Goal: Transaction & Acquisition: Purchase product/service

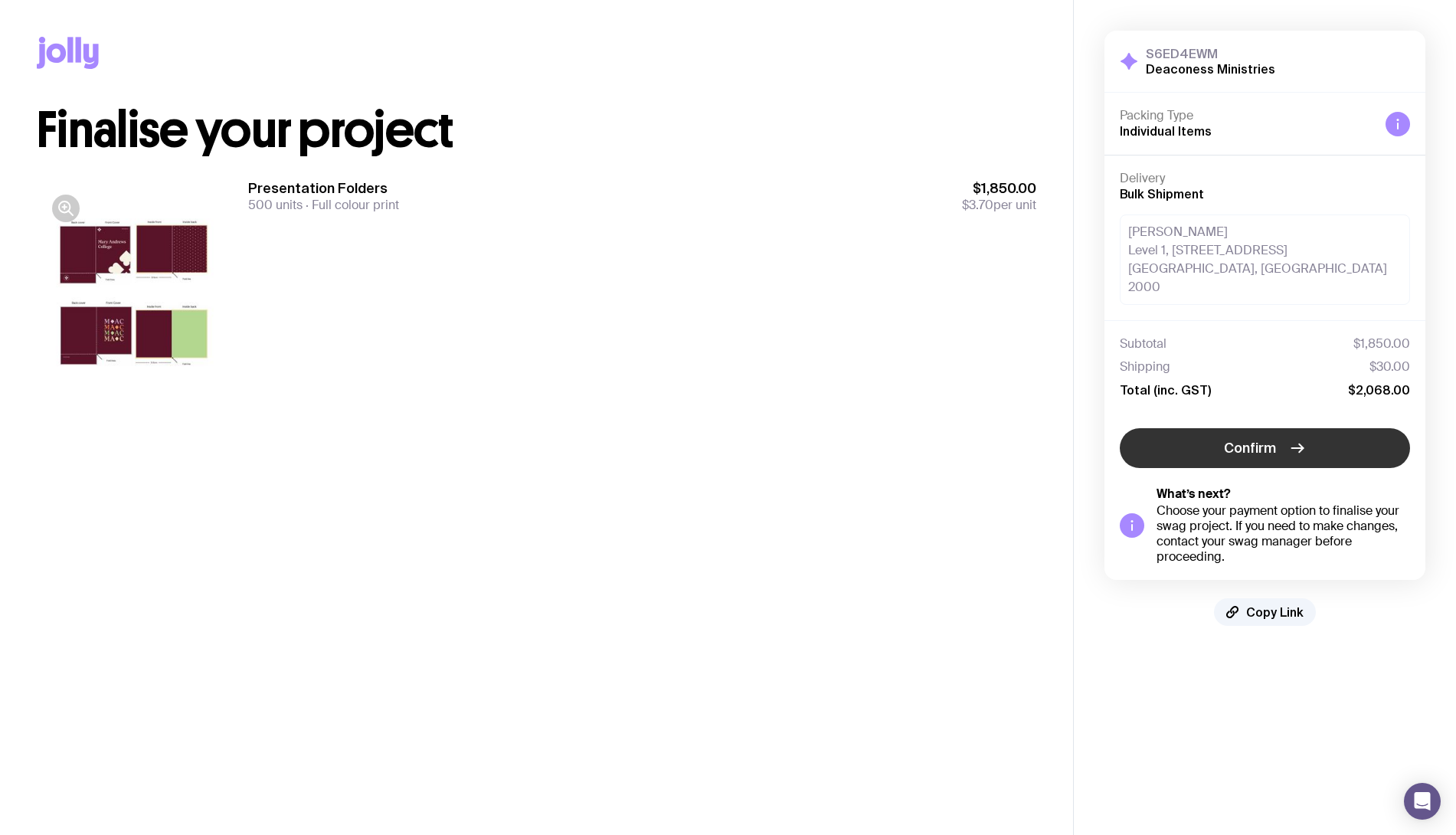
click at [1247, 428] on button "Confirm" at bounding box center [1265, 448] width 290 height 39
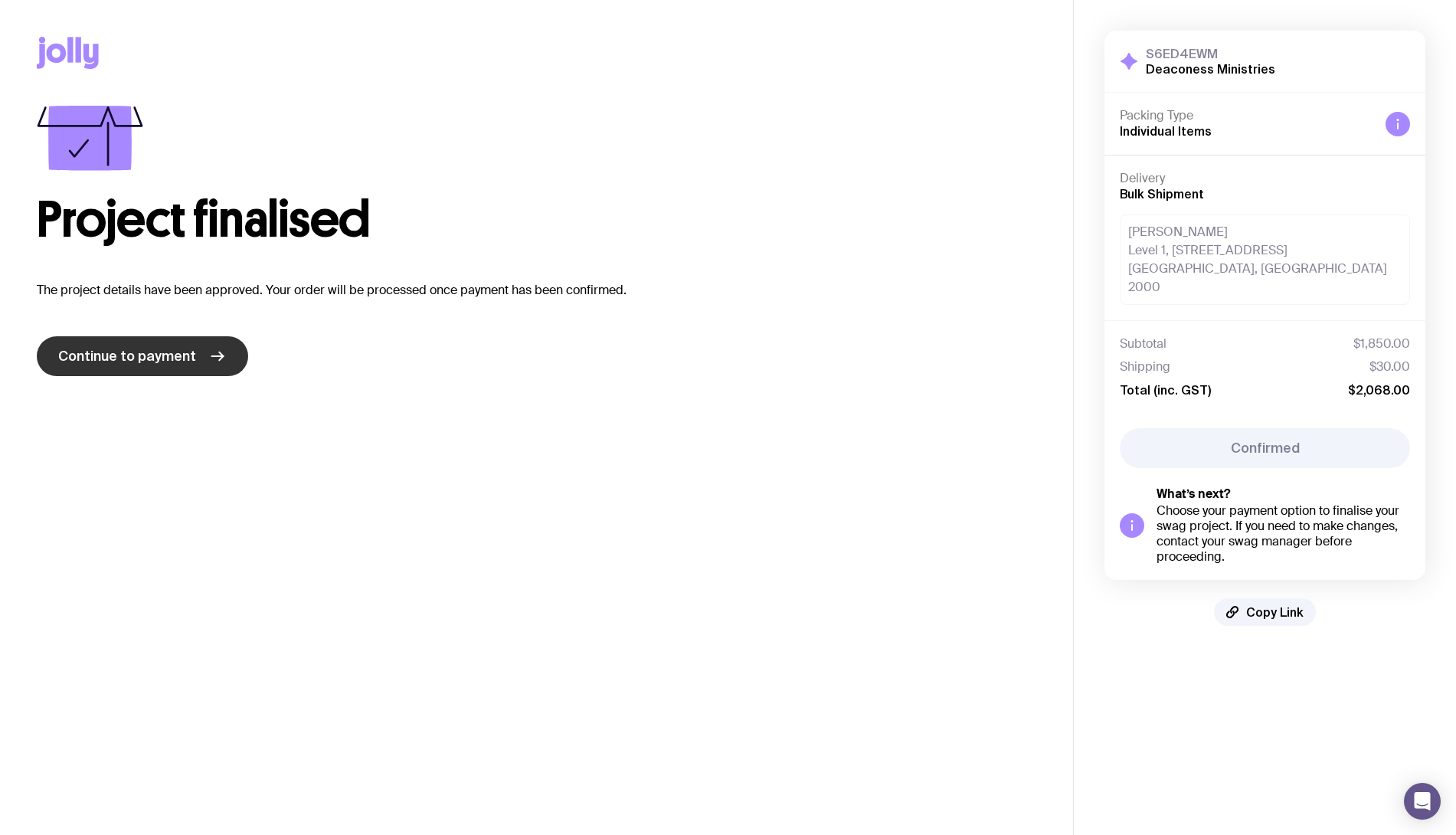
click at [231, 351] on link "Continue to payment" at bounding box center [142, 356] width 211 height 39
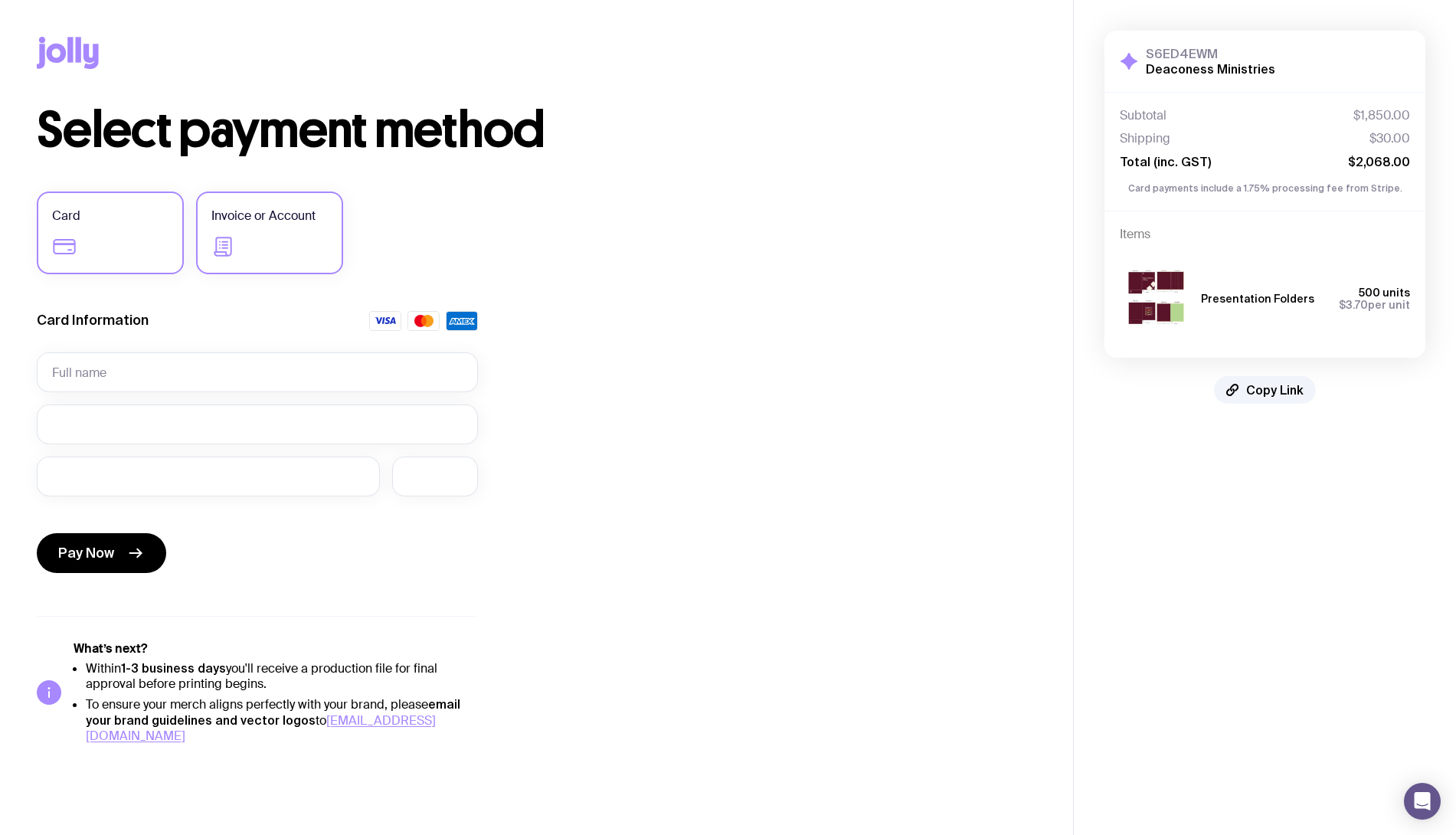
click at [297, 228] on label "Invoice or Account" at bounding box center [269, 233] width 147 height 83
click at [0, 0] on input "Invoice or Account" at bounding box center [0, 0] width 0 height 0
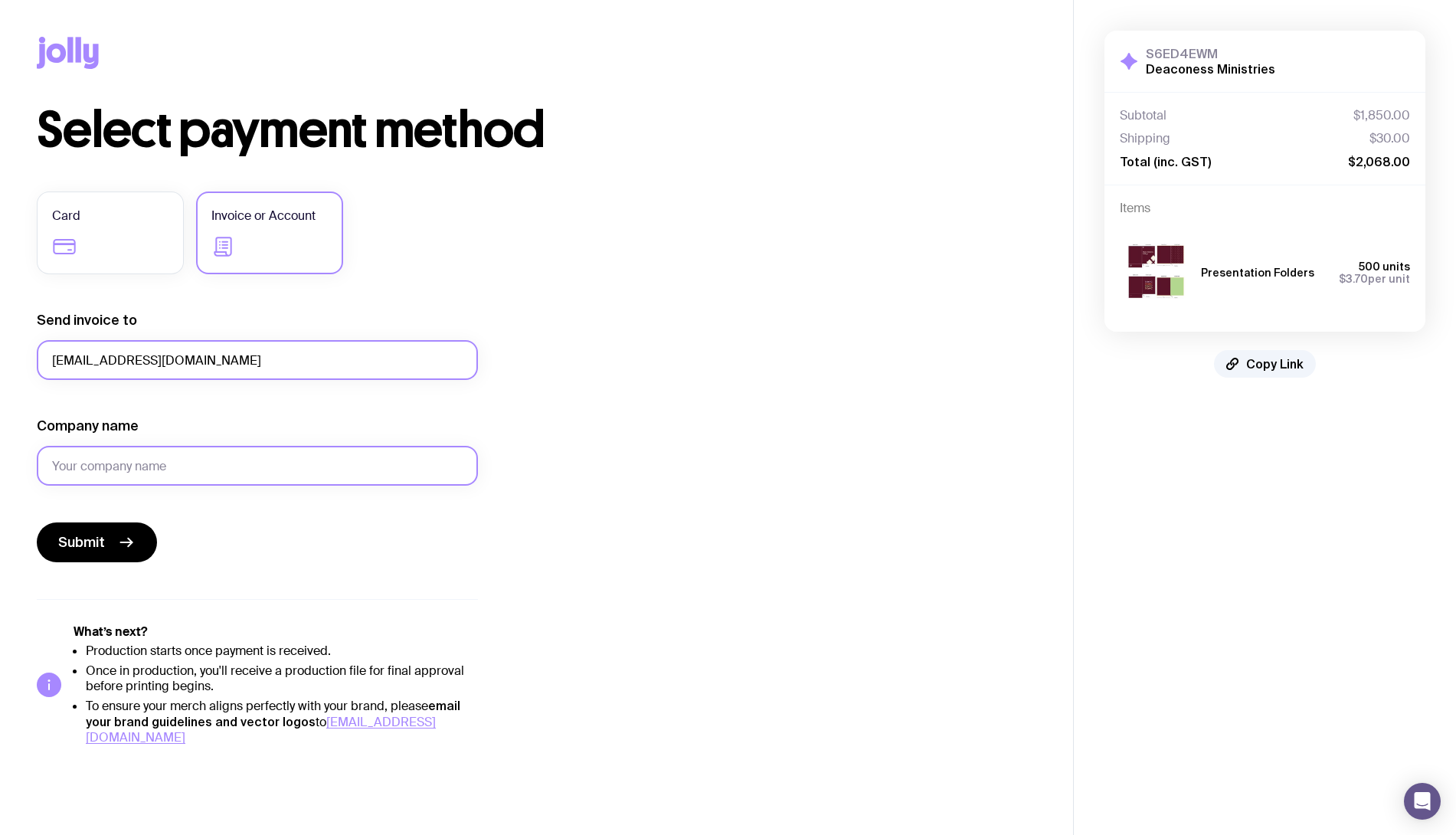
type input "accounts@mac.edu.au"
type input "M"
type input "Anglican Deaconess Ministries, Mary Andrews College"
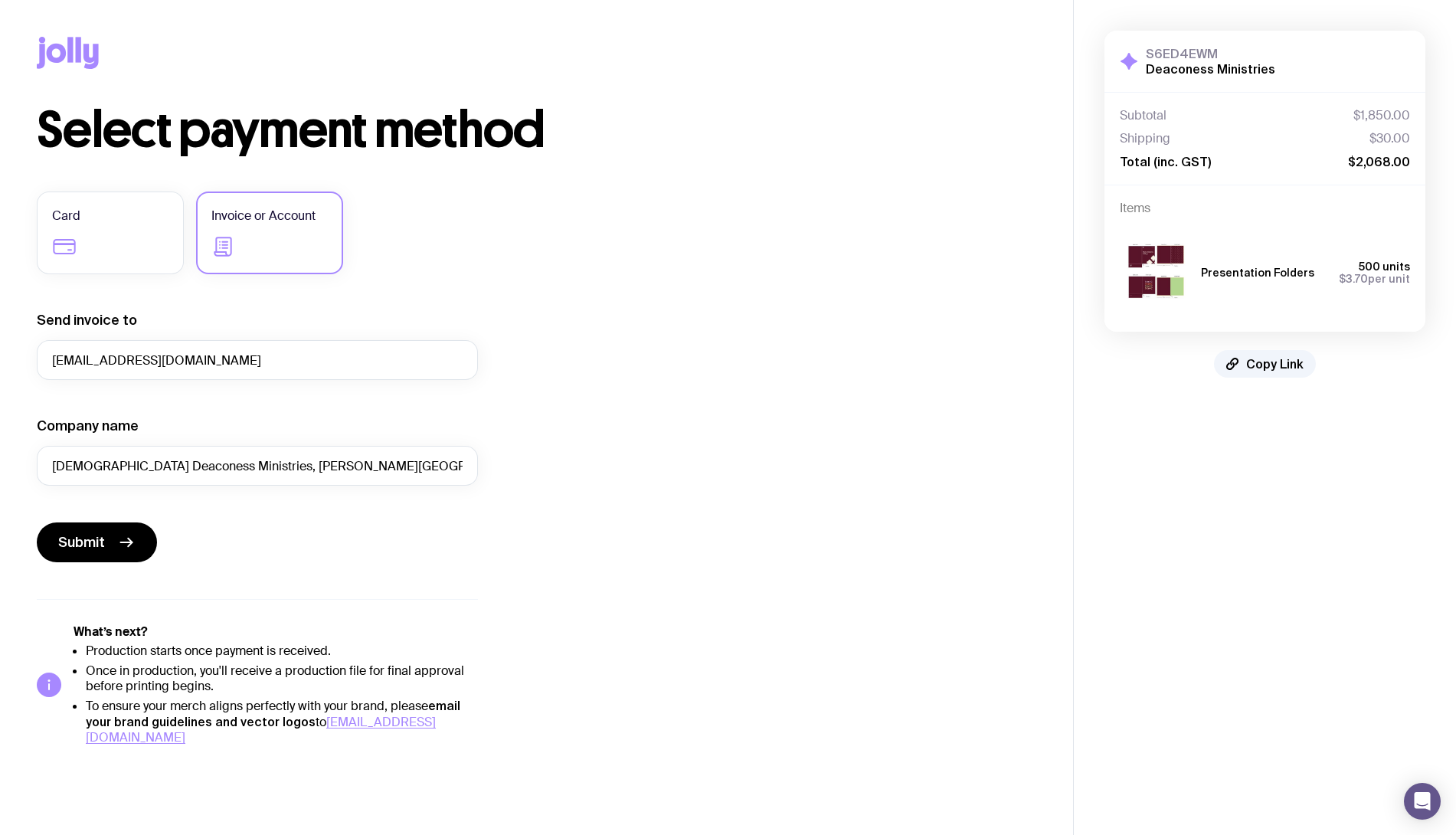
click at [344, 505] on form "Send invoice to accounts@mac.edu.au Company name Anglican Deaconess Ministries,…" at bounding box center [257, 436] width 442 height 251
click at [202, 366] on input "accounts@mac.edu.au" at bounding box center [257, 360] width 442 height 39
type input "accounts@mac.edu.au"
click at [589, 387] on div "Select payment method Card Invoice or Account Send invoice to accounts@mac.edu.…" at bounding box center [536, 425] width 1000 height 640
click at [312, 359] on input "accounts@mac.edu.au" at bounding box center [257, 360] width 442 height 39
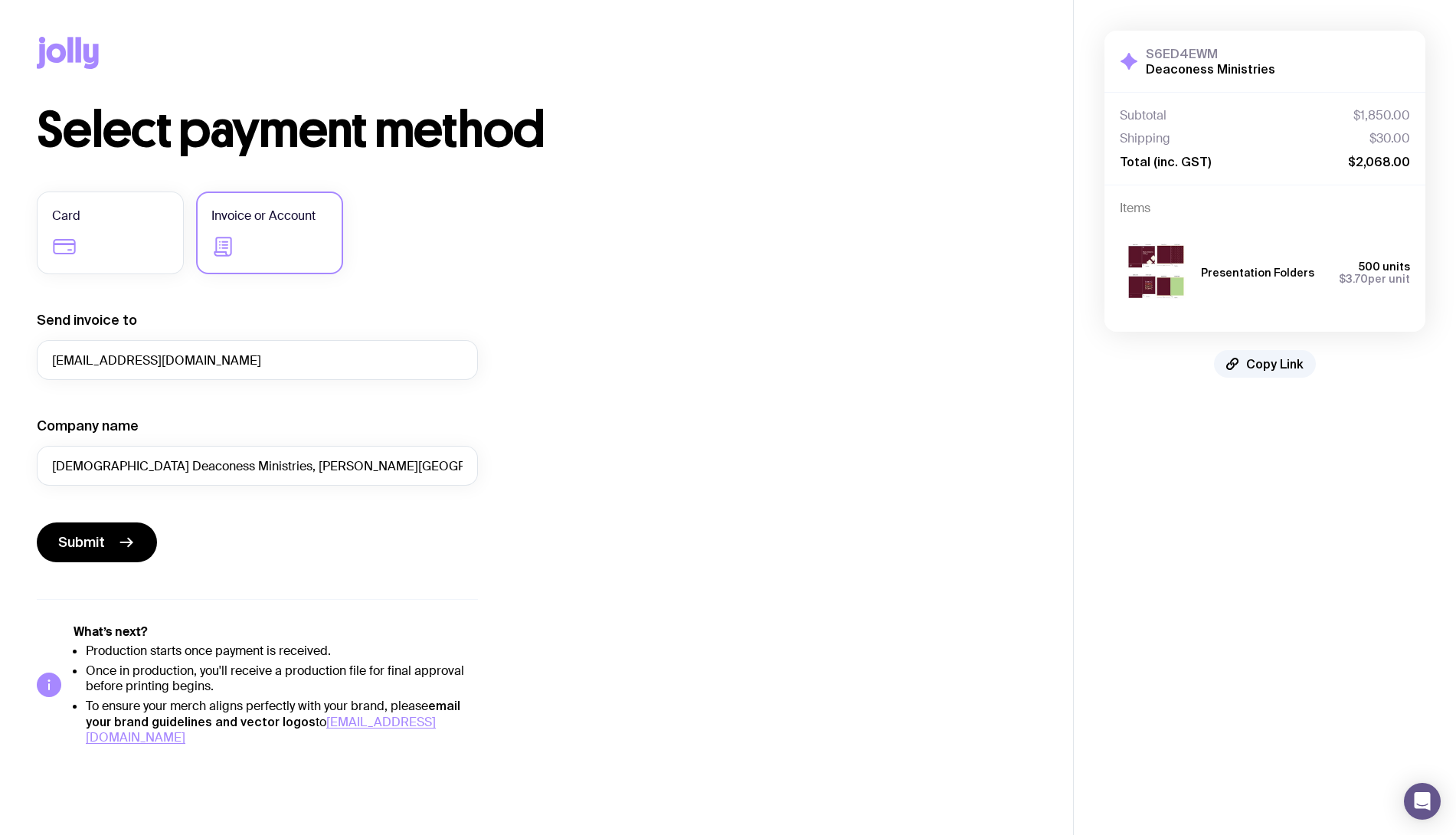
click at [1134, 286] on img at bounding box center [1156, 272] width 74 height 88
click at [1160, 282] on img at bounding box center [1156, 272] width 74 height 88
click at [1244, 367] on button "Copy Link" at bounding box center [1264, 364] width 102 height 28
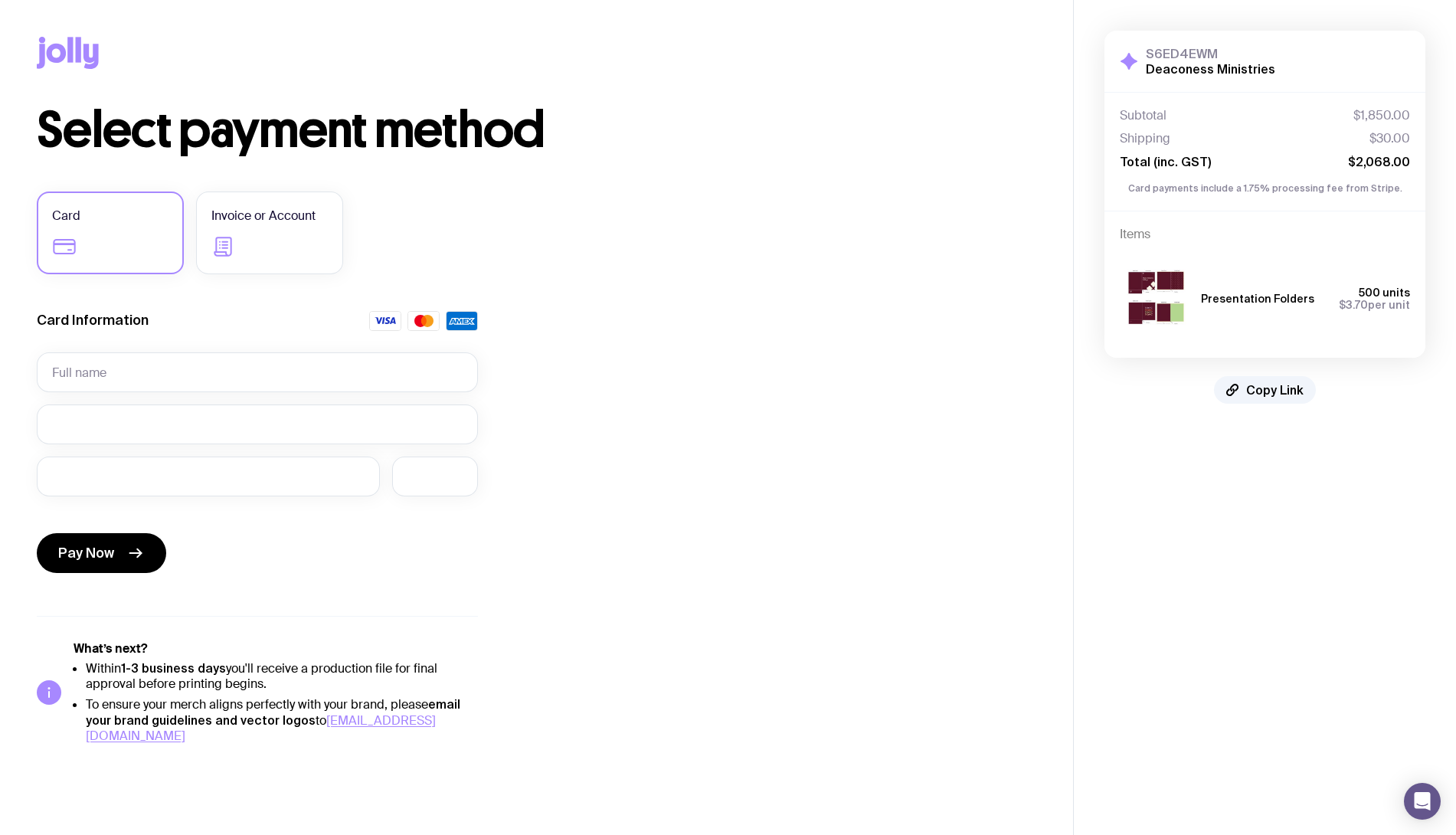
click at [80, 56] on icon at bounding box center [78, 49] width 5 height 26
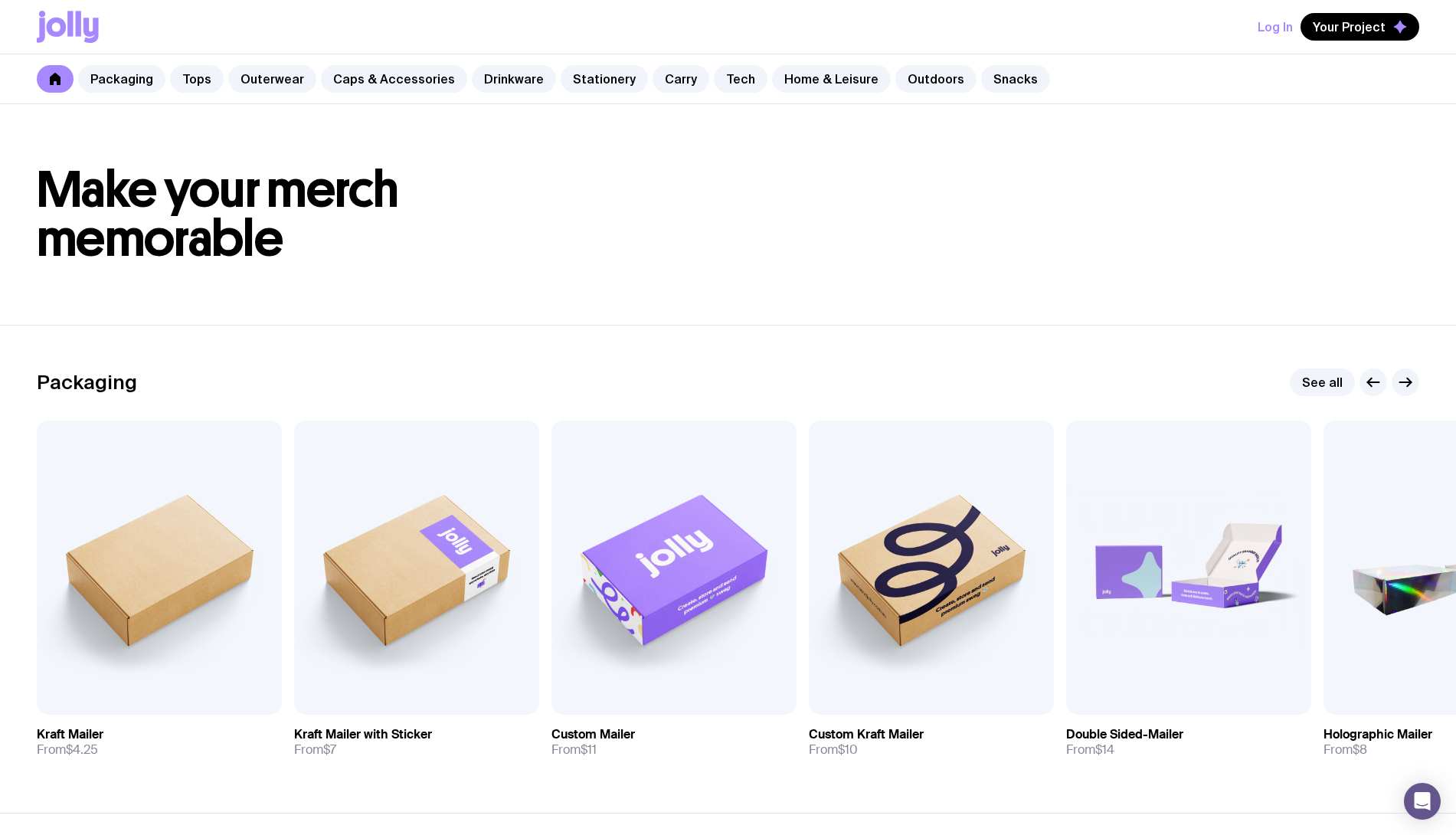
click at [1283, 16] on button "Log In" at bounding box center [1276, 27] width 35 height 28
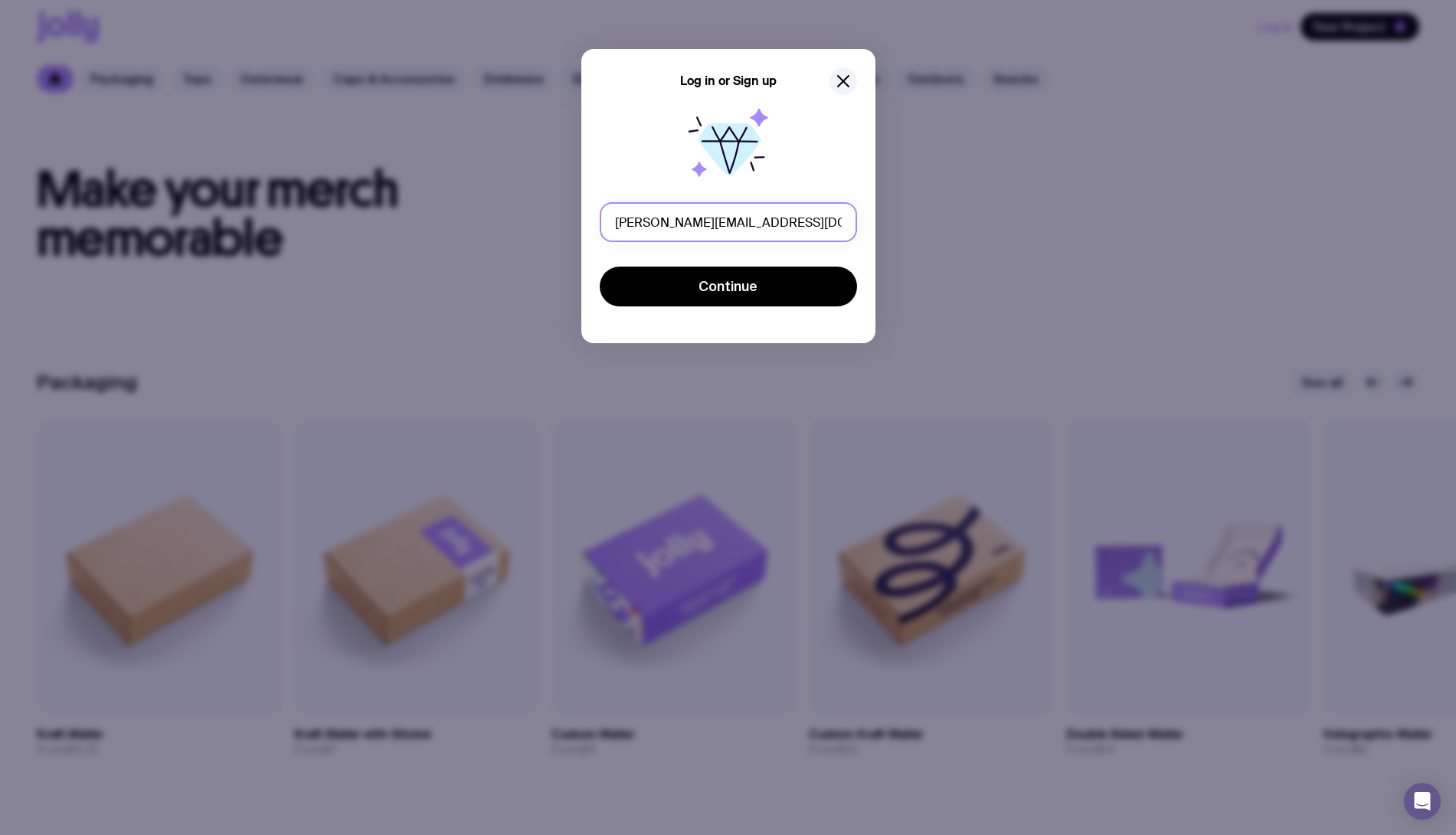
type input "[PERSON_NAME][EMAIL_ADDRESS][DOMAIN_NAME]"
click at [728, 287] on button "Continue" at bounding box center [728, 286] width 257 height 39
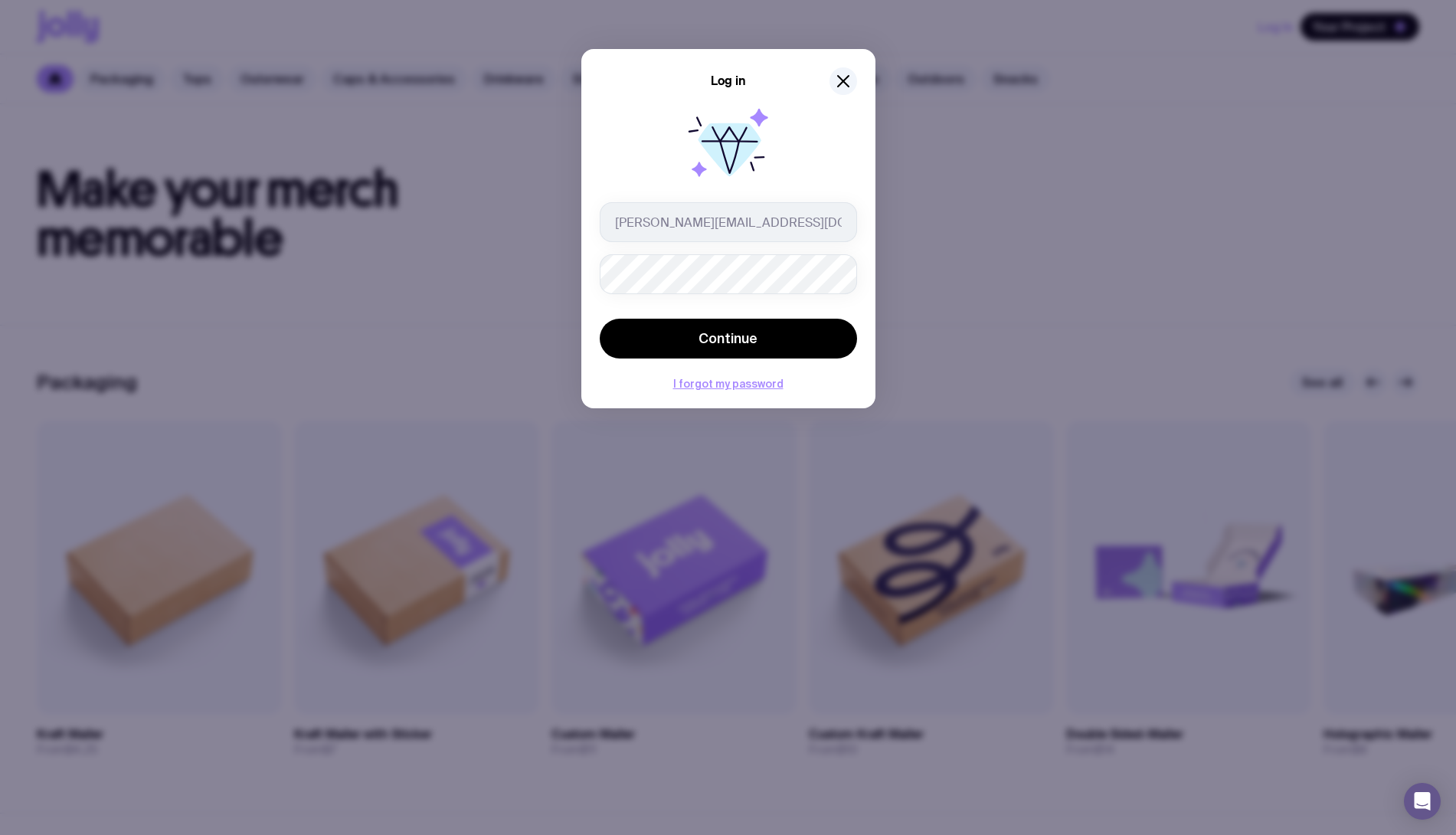
click at [728, 338] on button "Continue" at bounding box center [728, 338] width 257 height 39
click at [702, 401] on button "I forgot my password" at bounding box center [728, 399] width 110 height 12
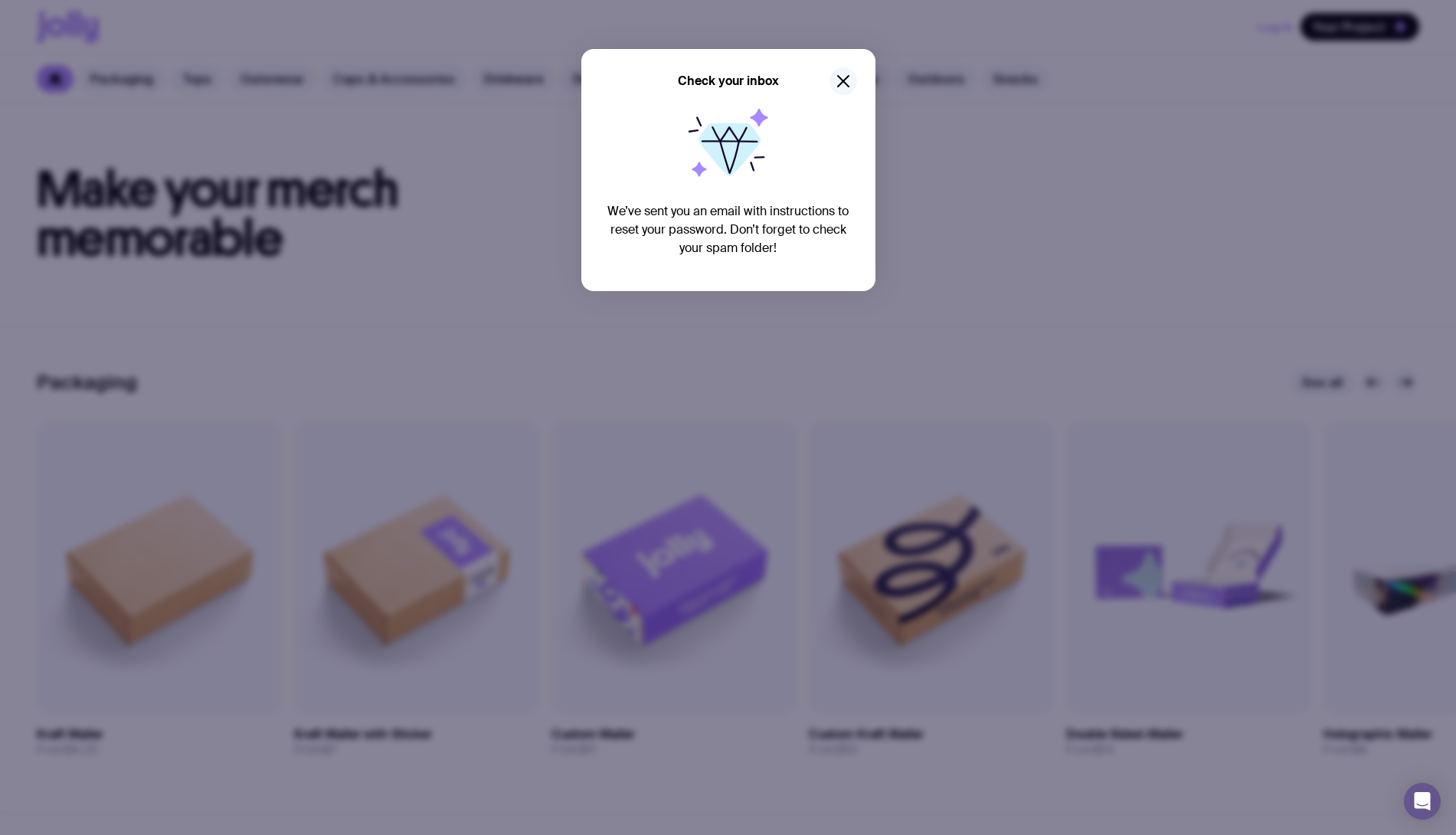
click at [840, 75] on icon "button" at bounding box center [843, 81] width 19 height 19
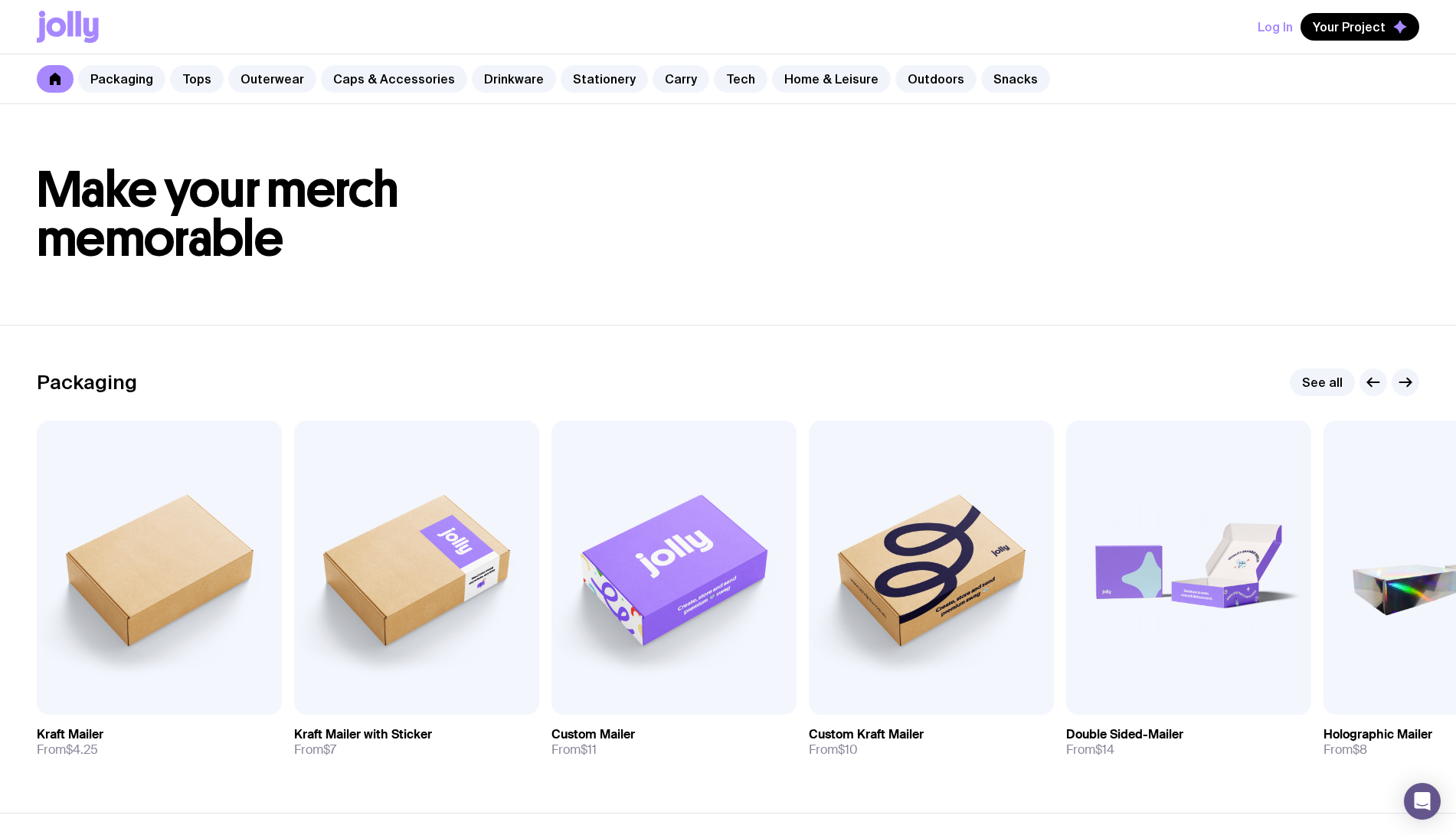
scroll to position [4954, 0]
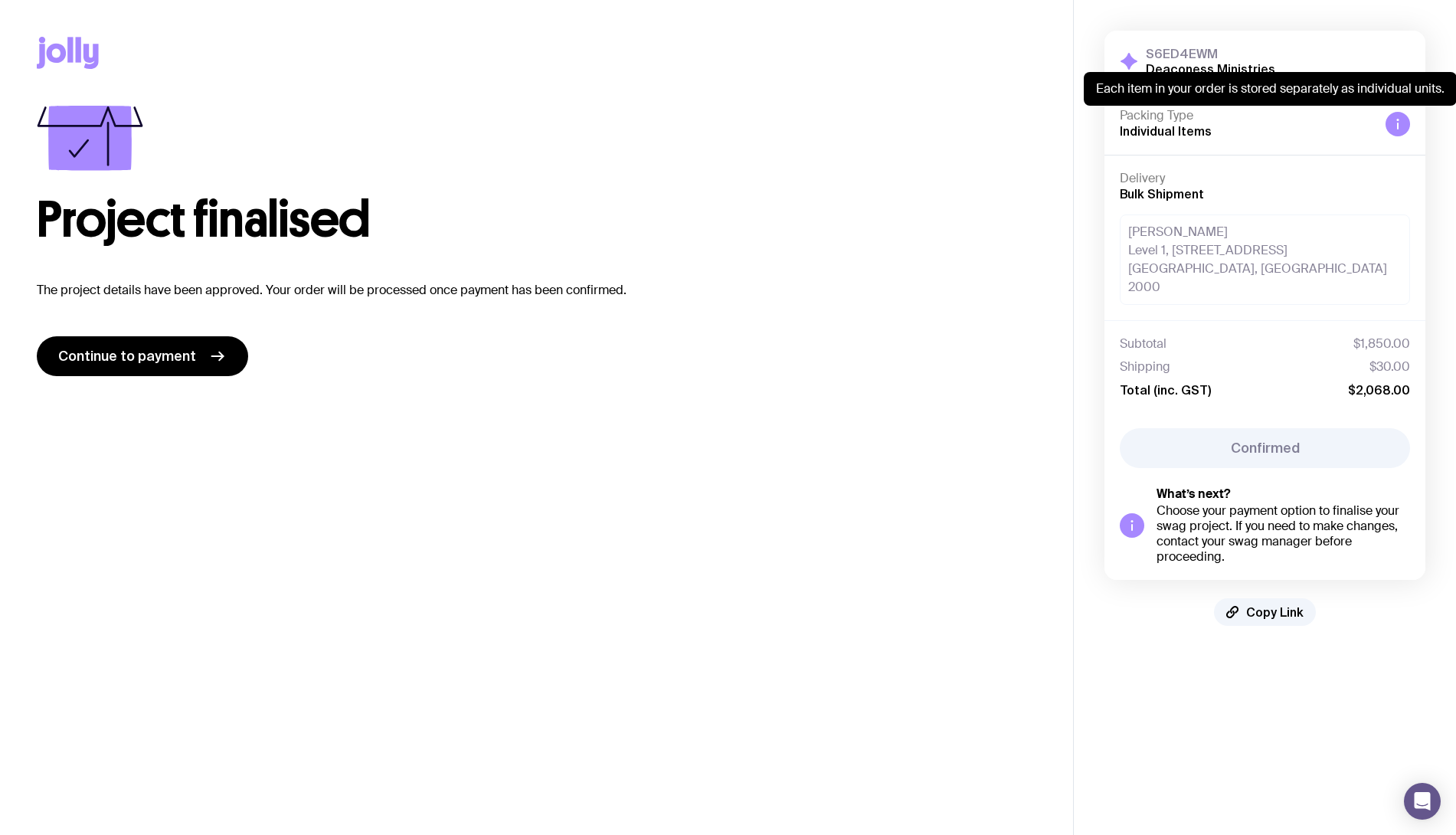
click at [1390, 125] on div at bounding box center [1397, 123] width 25 height 25
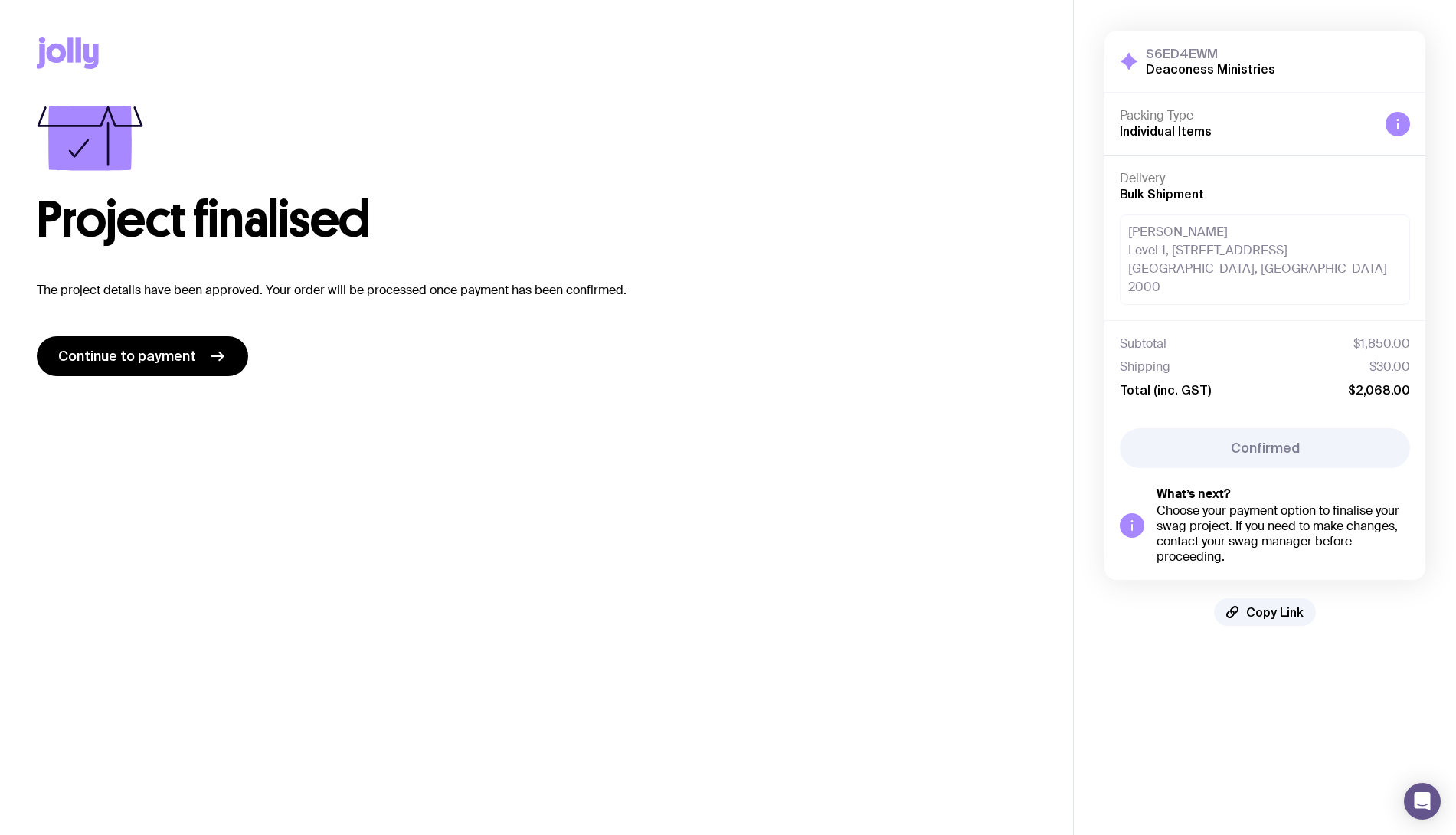
click at [1395, 125] on icon at bounding box center [1398, 124] width 12 height 12
click at [1391, 125] on div at bounding box center [1397, 123] width 25 height 25
click at [1158, 53] on h3 "S6ED4EWM" at bounding box center [1210, 54] width 129 height 16
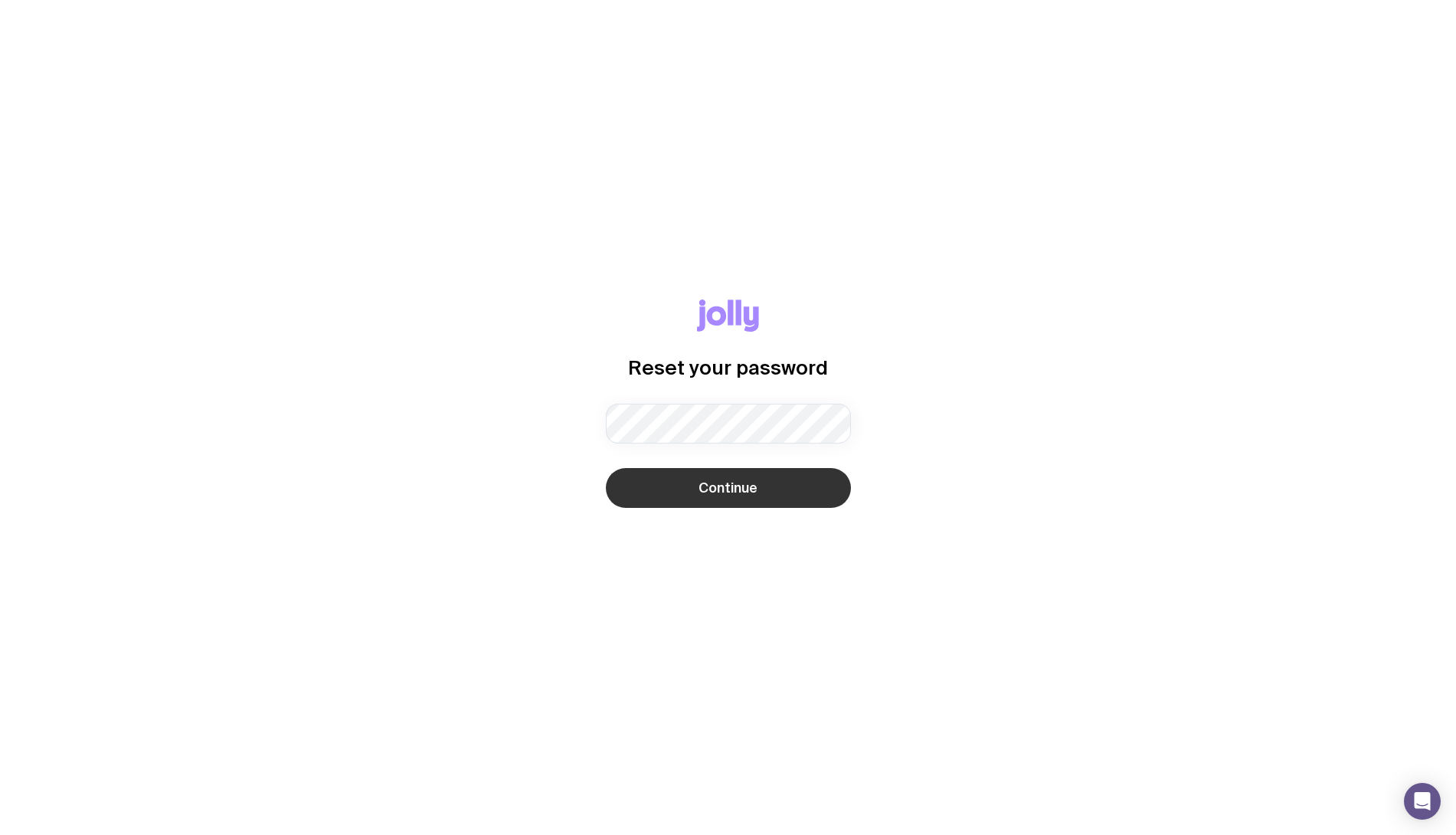
click at [752, 500] on button "Continue" at bounding box center [728, 488] width 245 height 39
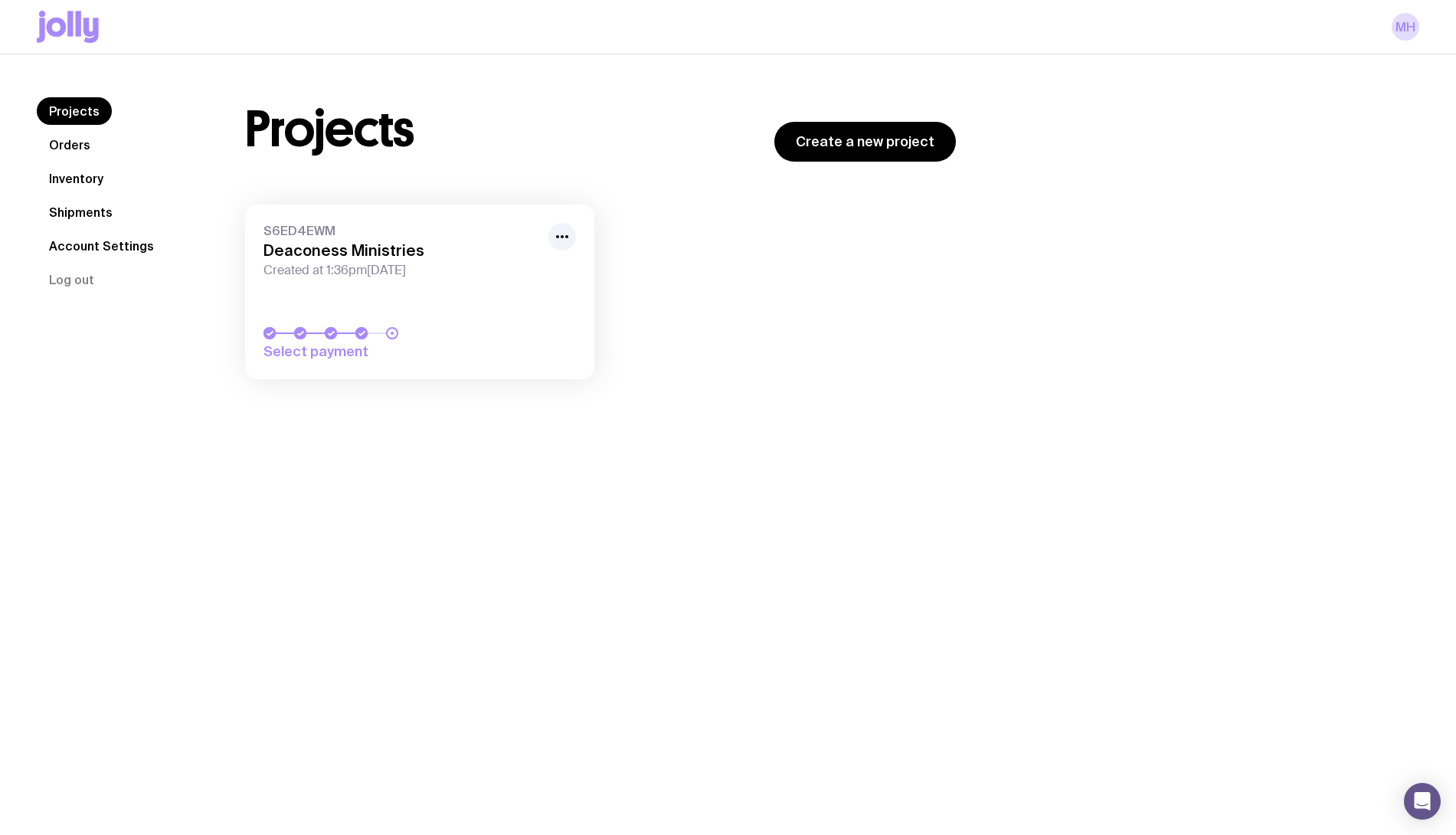
click at [332, 279] on link "S6ED4EWM Deaconess Ministries Created at 1:36pm, Fri 26th Sep 2025 Select payme…" at bounding box center [420, 291] width 349 height 174
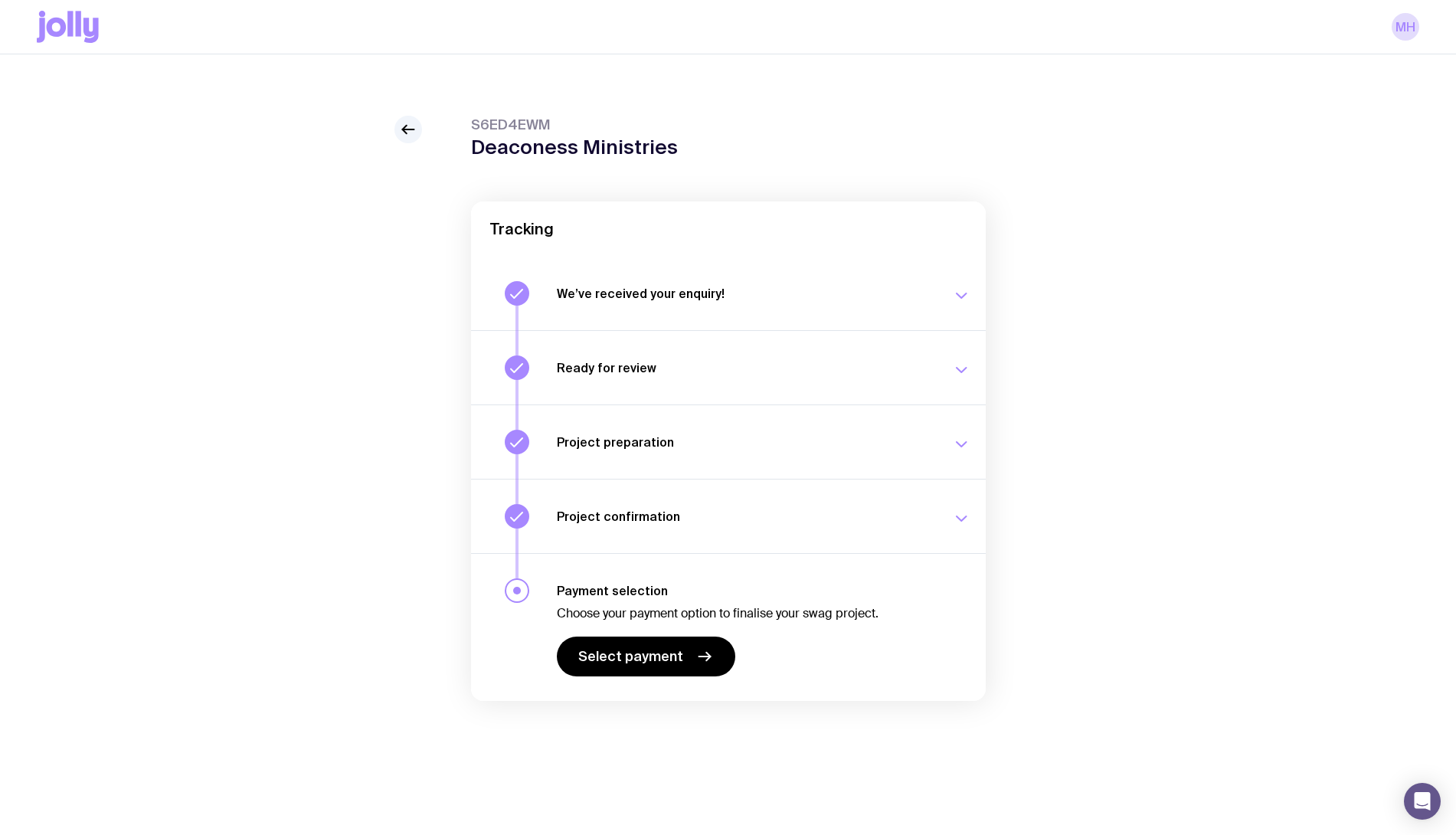
click at [606, 366] on h3 "Ready for review" at bounding box center [745, 368] width 377 height 16
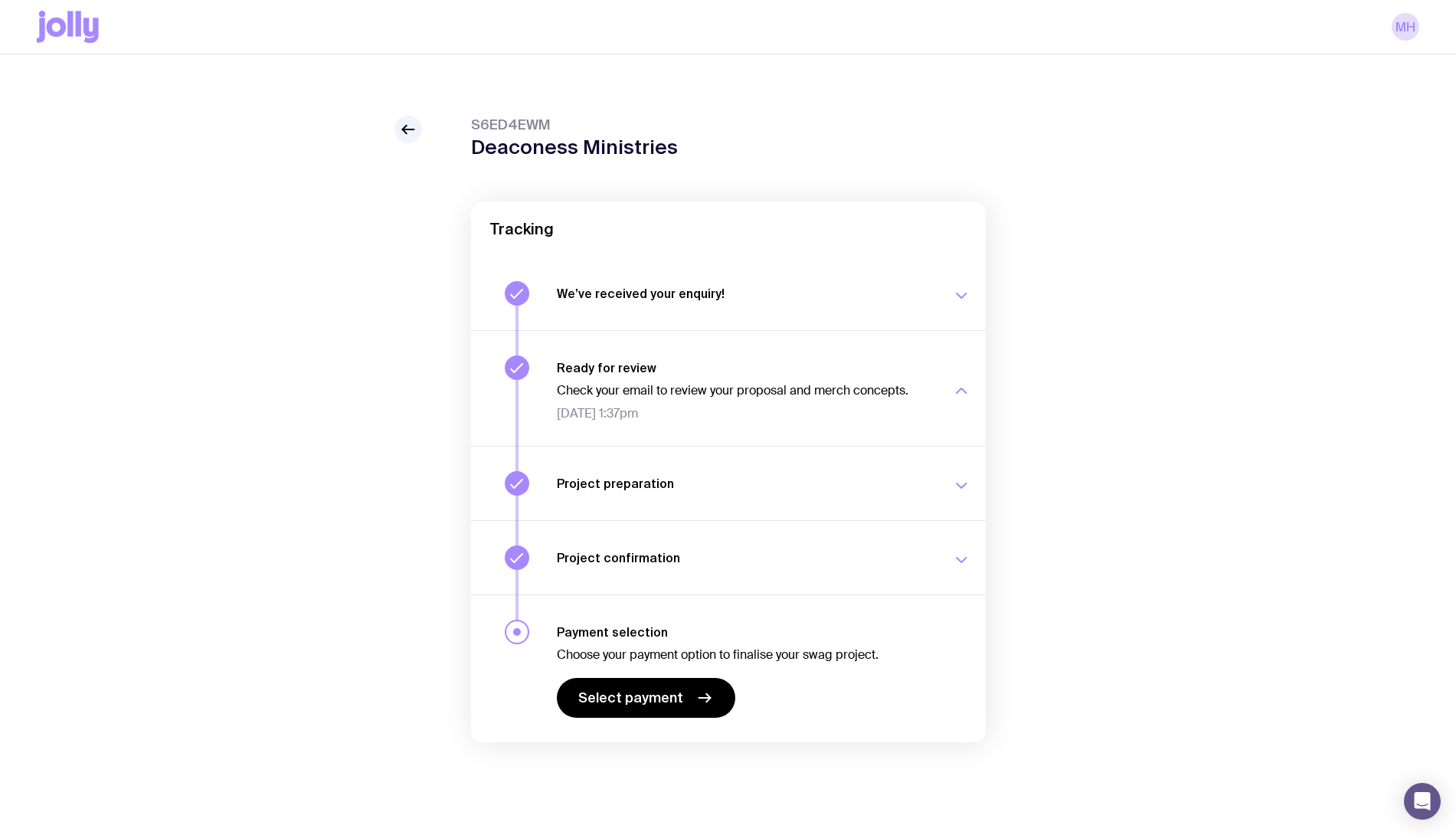
click at [601, 395] on p "Check your email to review your proposal and merch concepts." at bounding box center [745, 390] width 377 height 16
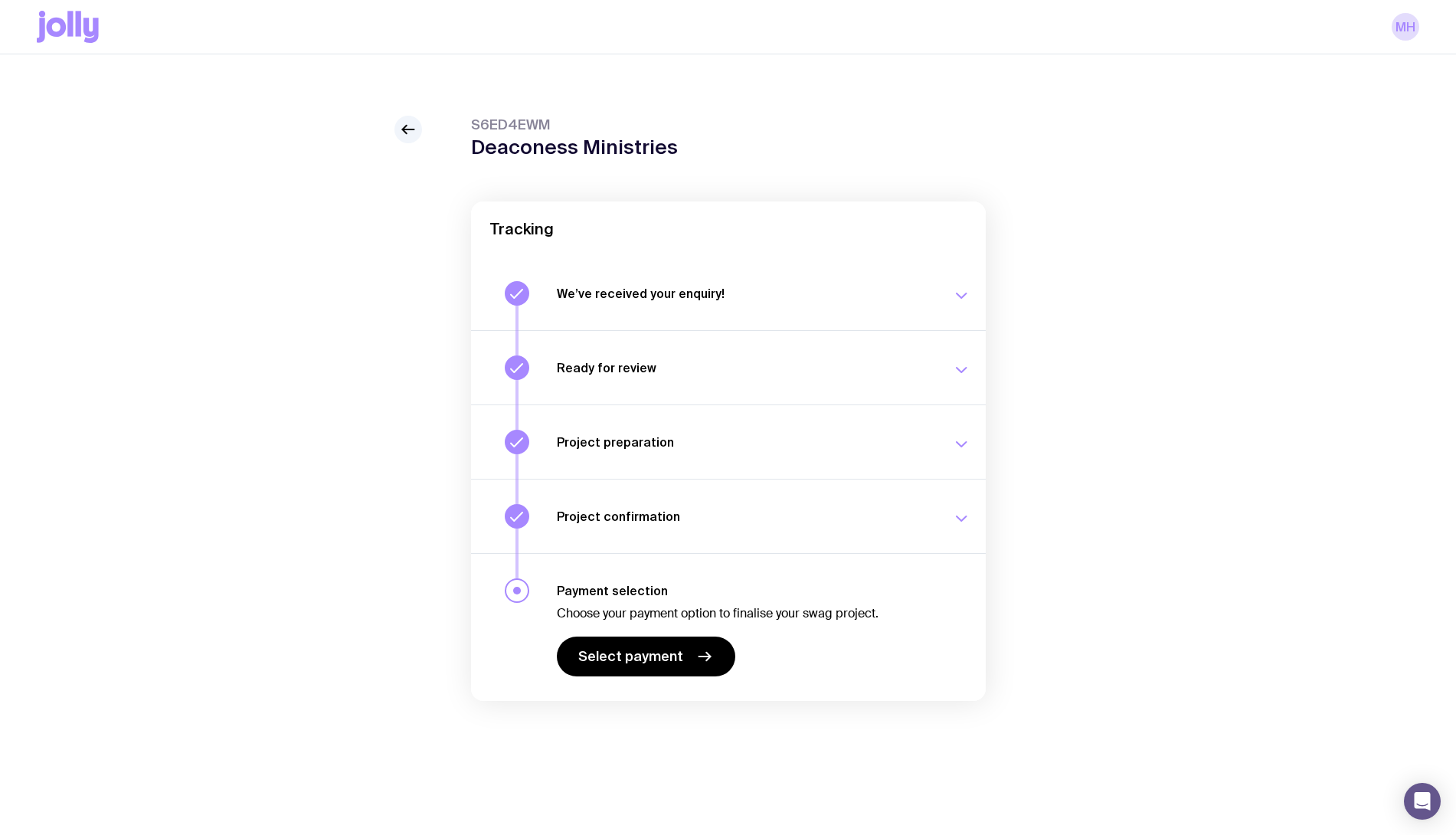
click at [617, 441] on h3 "Project preparation" at bounding box center [745, 443] width 377 height 16
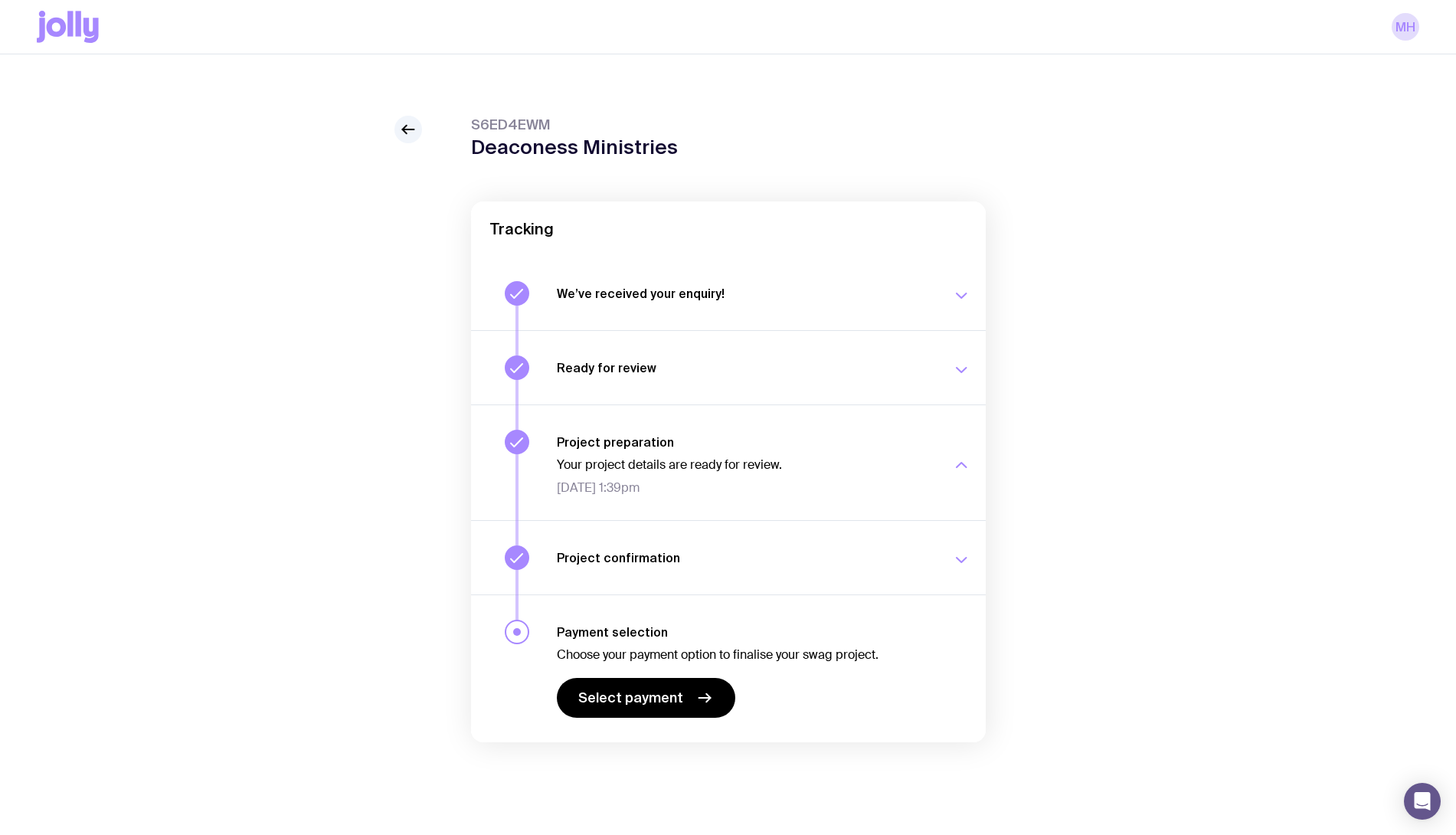
click at [650, 539] on button "Project confirmation Review and approve the final details to move your swag pro…" at bounding box center [728, 557] width 515 height 74
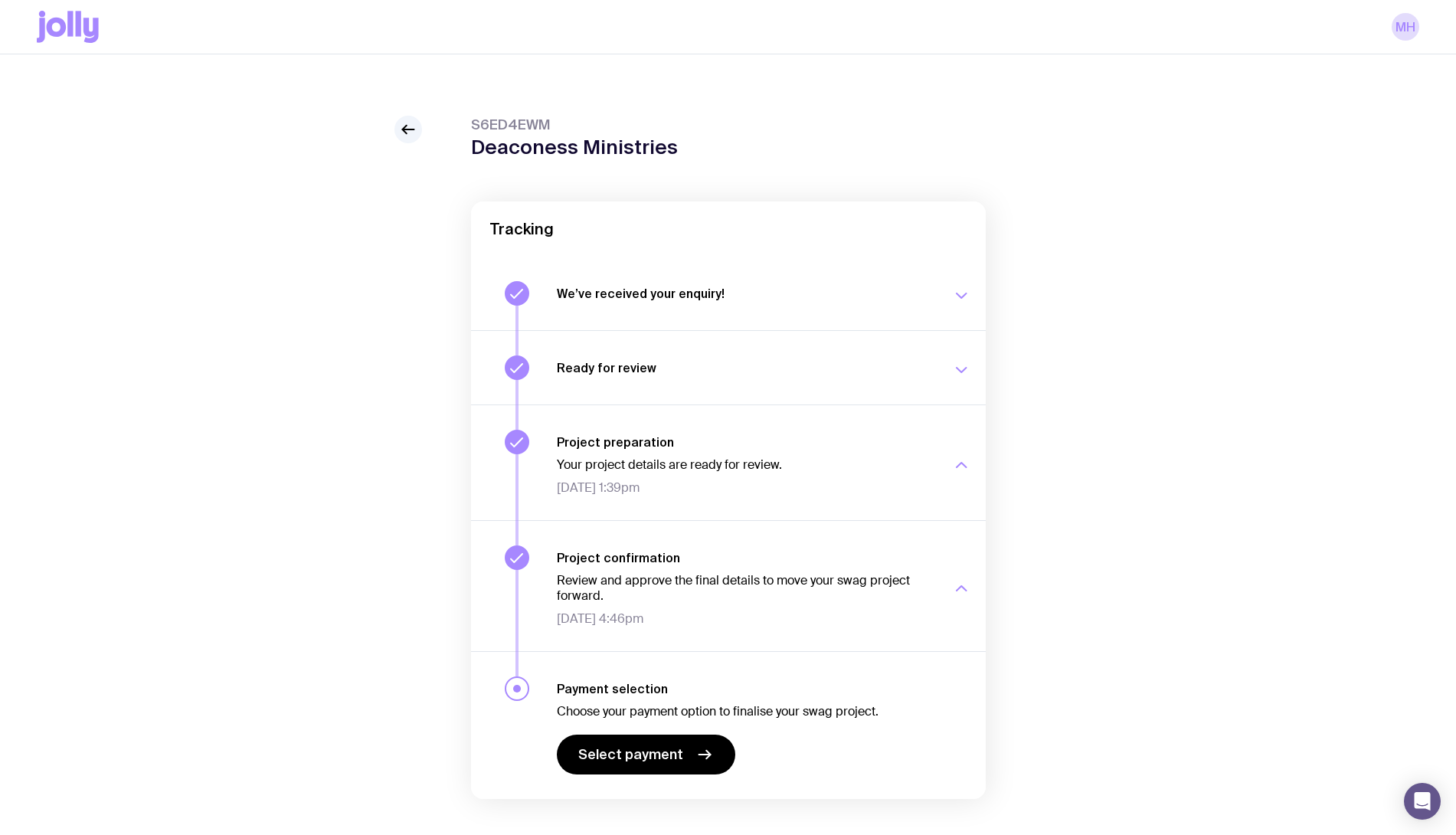
drag, startPoint x: 575, startPoint y: 567, endPoint x: 577, endPoint y: 530, distance: 37.1
click at [575, 566] on div "Review and approve the final details to move your swag project forward. Fri 26 …" at bounding box center [745, 595] width 377 height 61
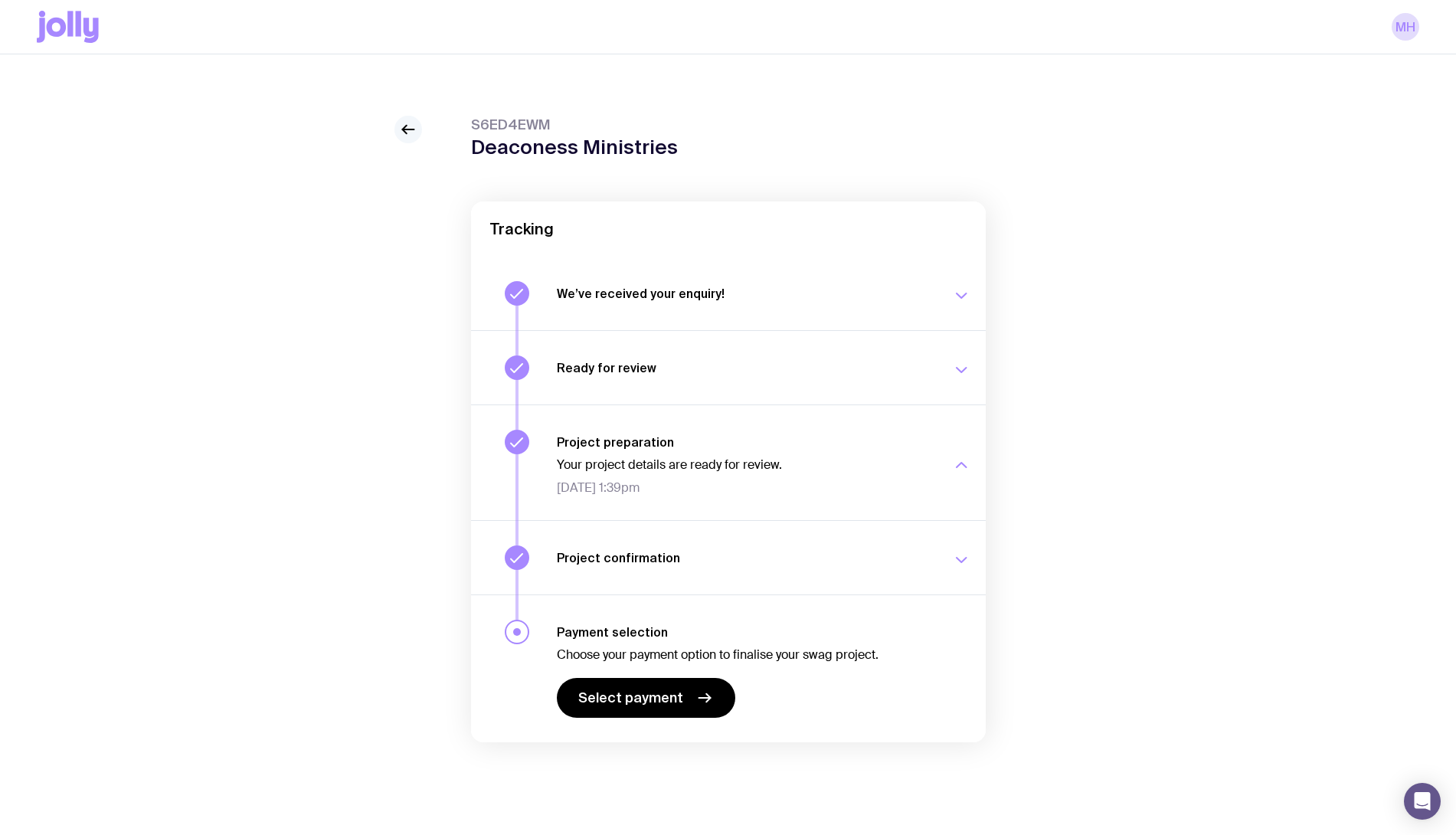
click at [405, 124] on icon at bounding box center [408, 129] width 19 height 19
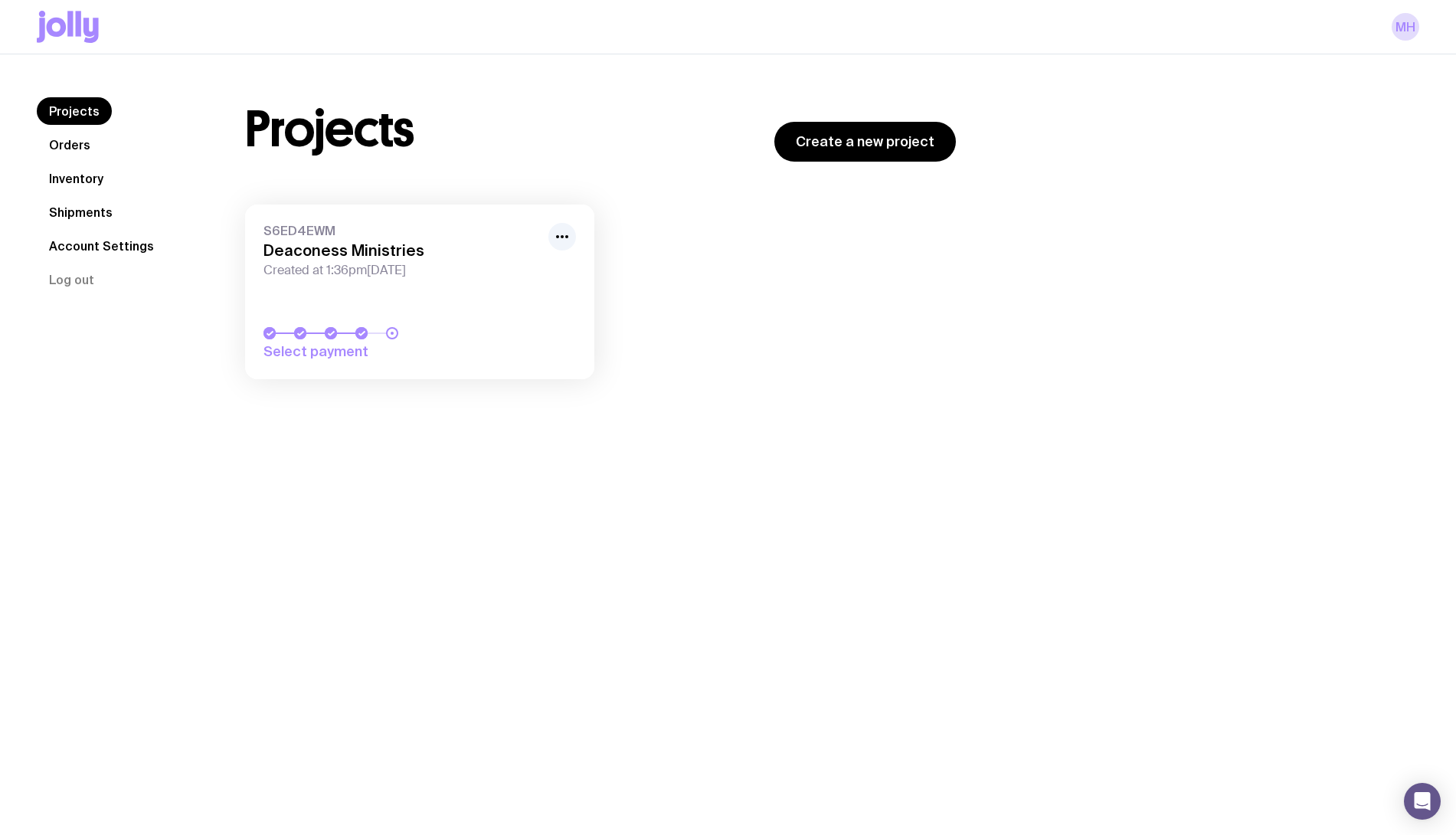
click at [70, 151] on link "Orders" at bounding box center [69, 145] width 66 height 28
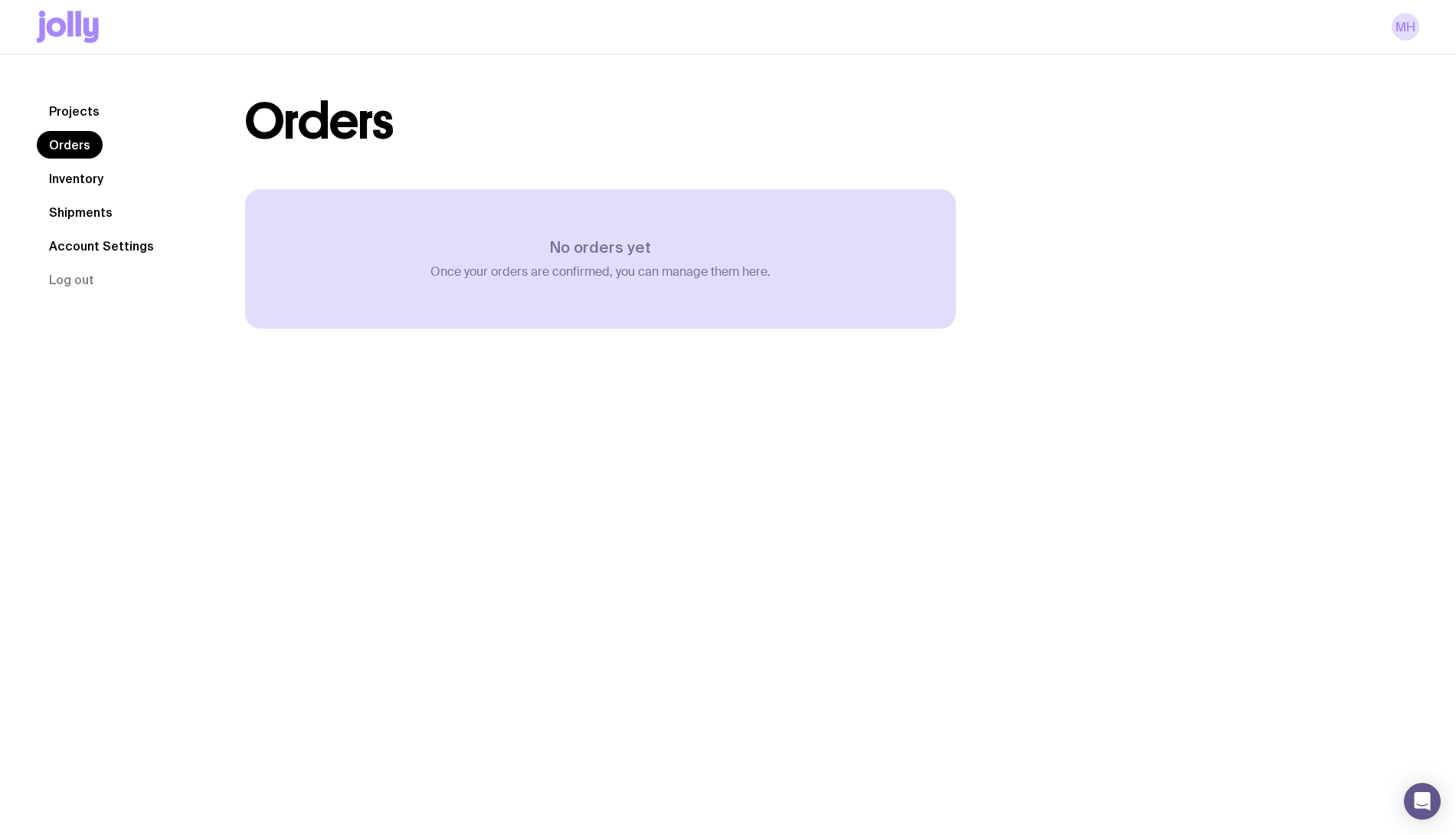
click at [73, 176] on link "Inventory" at bounding box center [76, 178] width 79 height 28
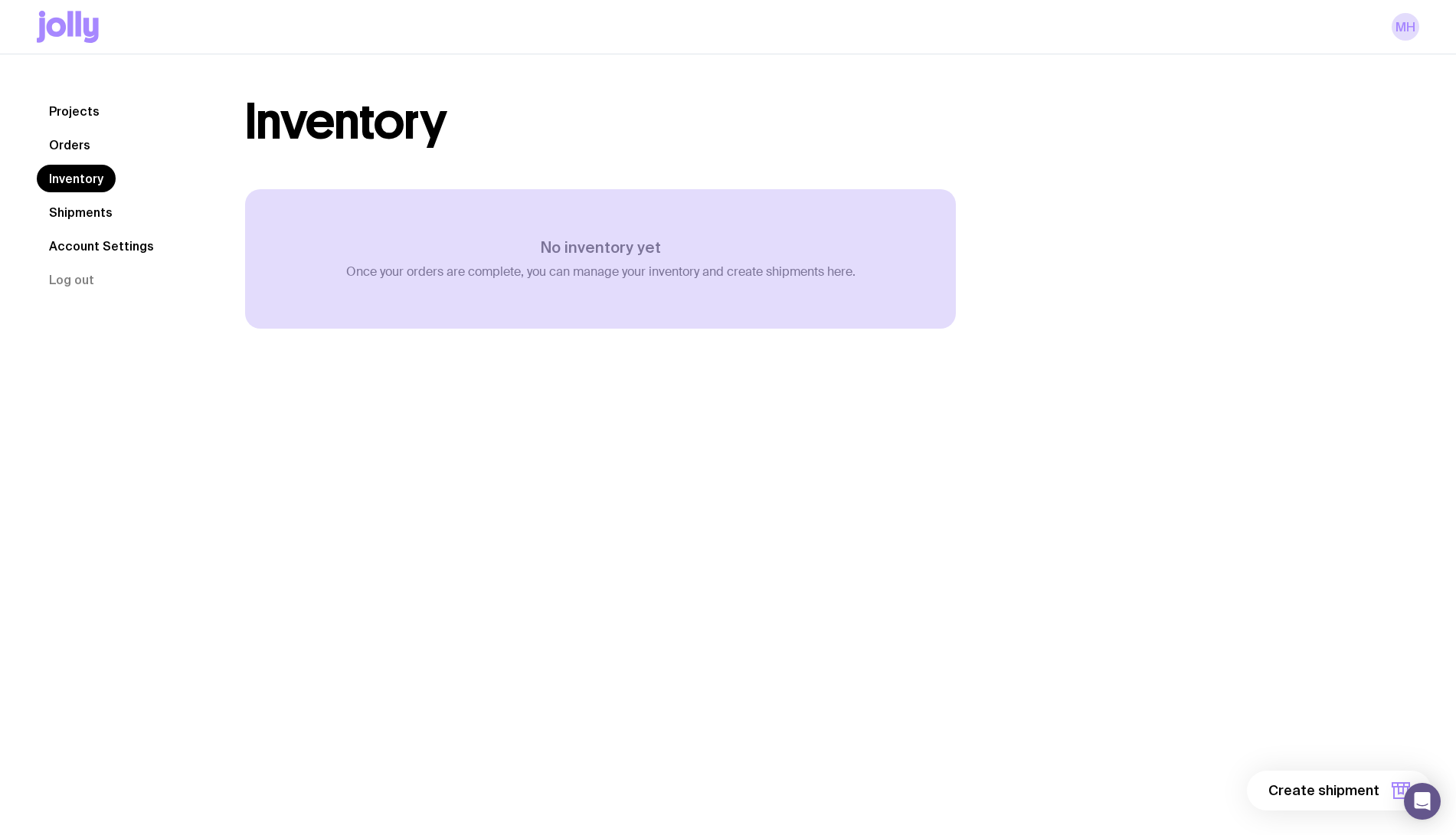
click at [95, 241] on link "Account Settings" at bounding box center [101, 245] width 129 height 28
